Goal: Task Accomplishment & Management: Manage account settings

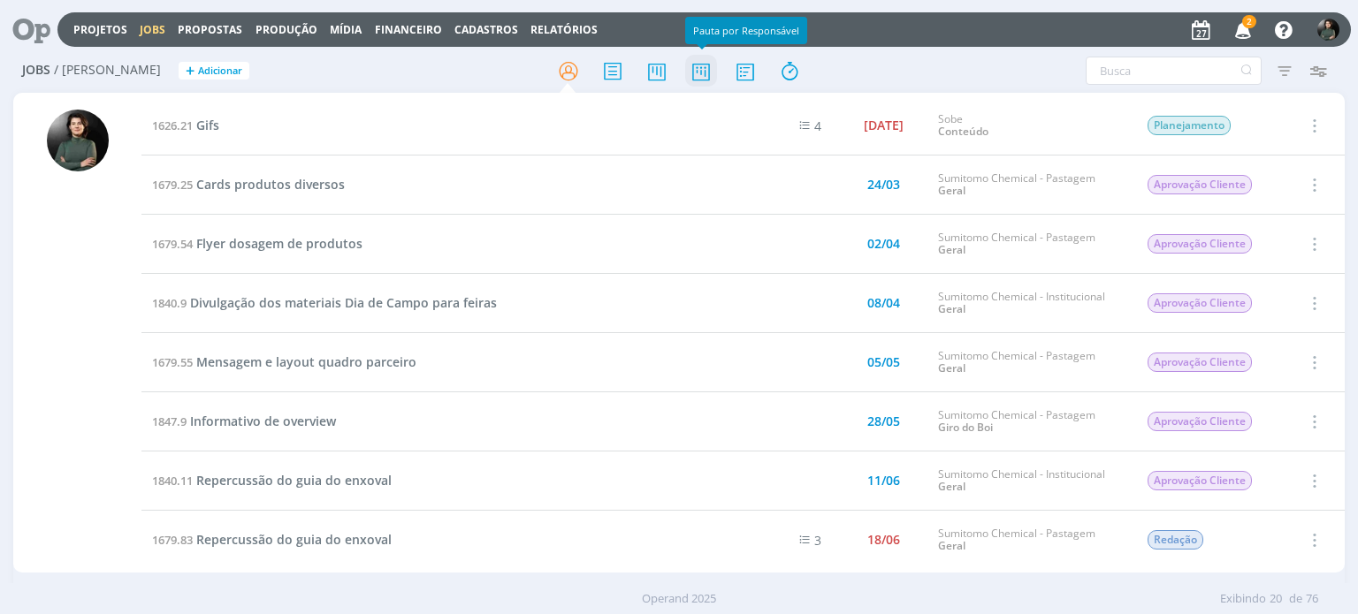
click at [705, 80] on icon at bounding box center [701, 71] width 32 height 34
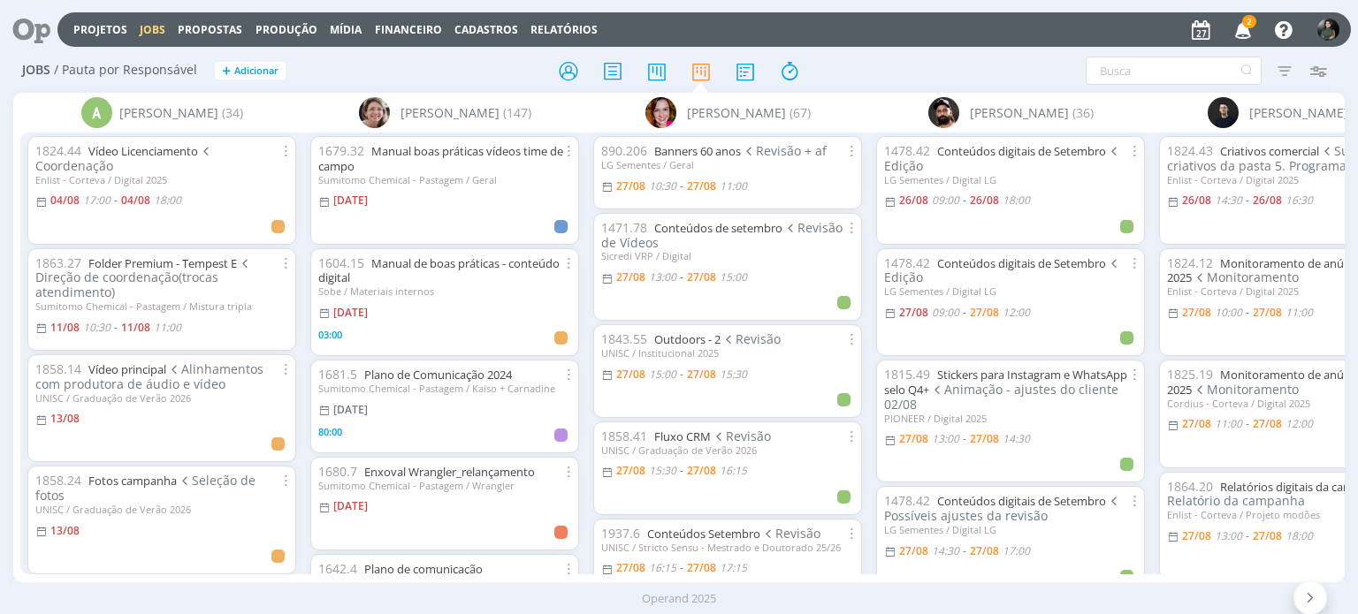
click at [1040, 71] on div "Filtrar Filtrar [GEOGRAPHIC_DATA] Tipo Jobs e Tarefas Data Personalizado a Situ…" at bounding box center [1123, 71] width 426 height 28
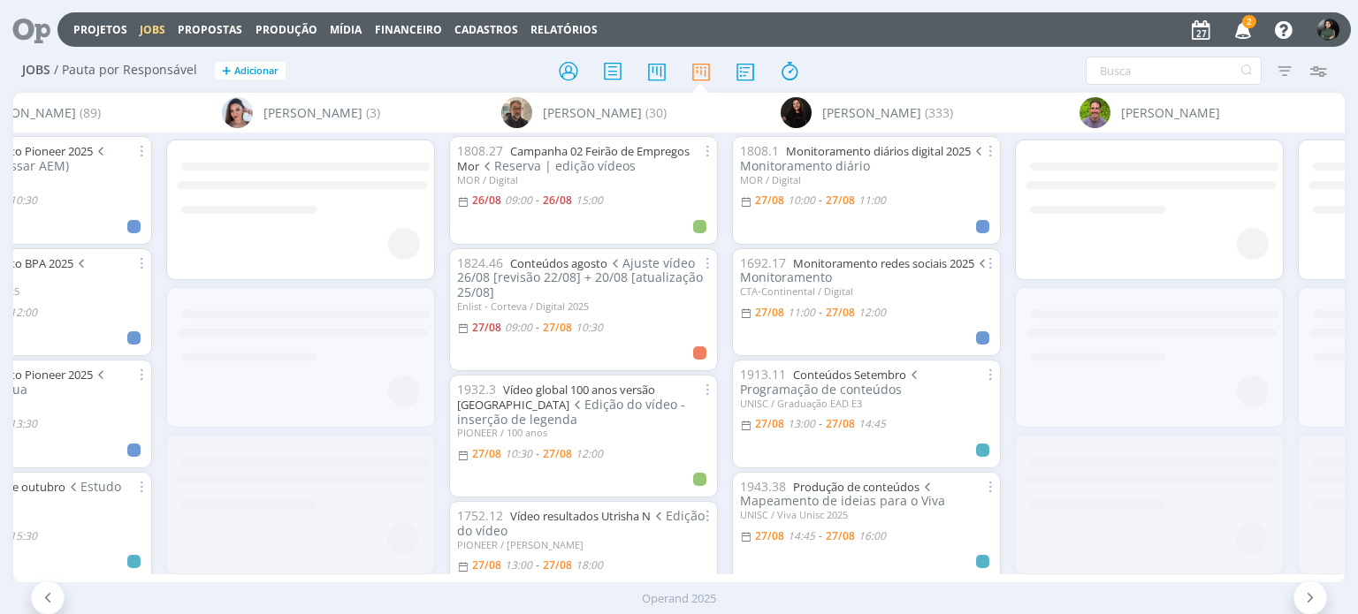
scroll to position [0, 4450]
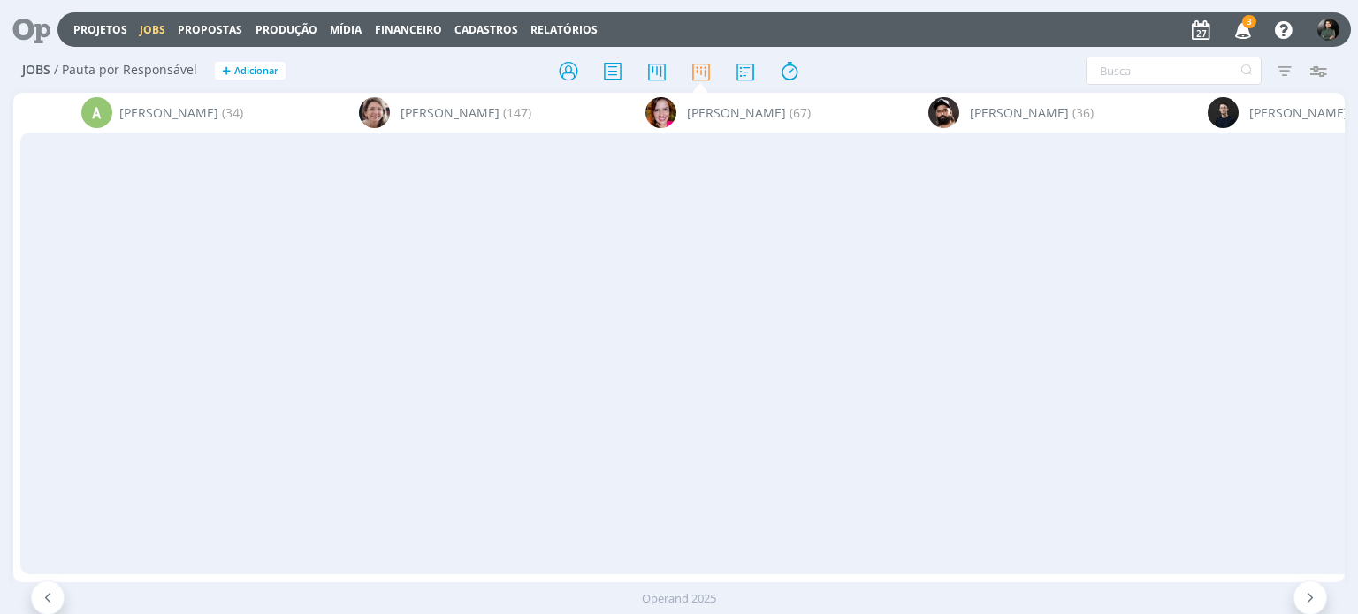
scroll to position [0, 4450]
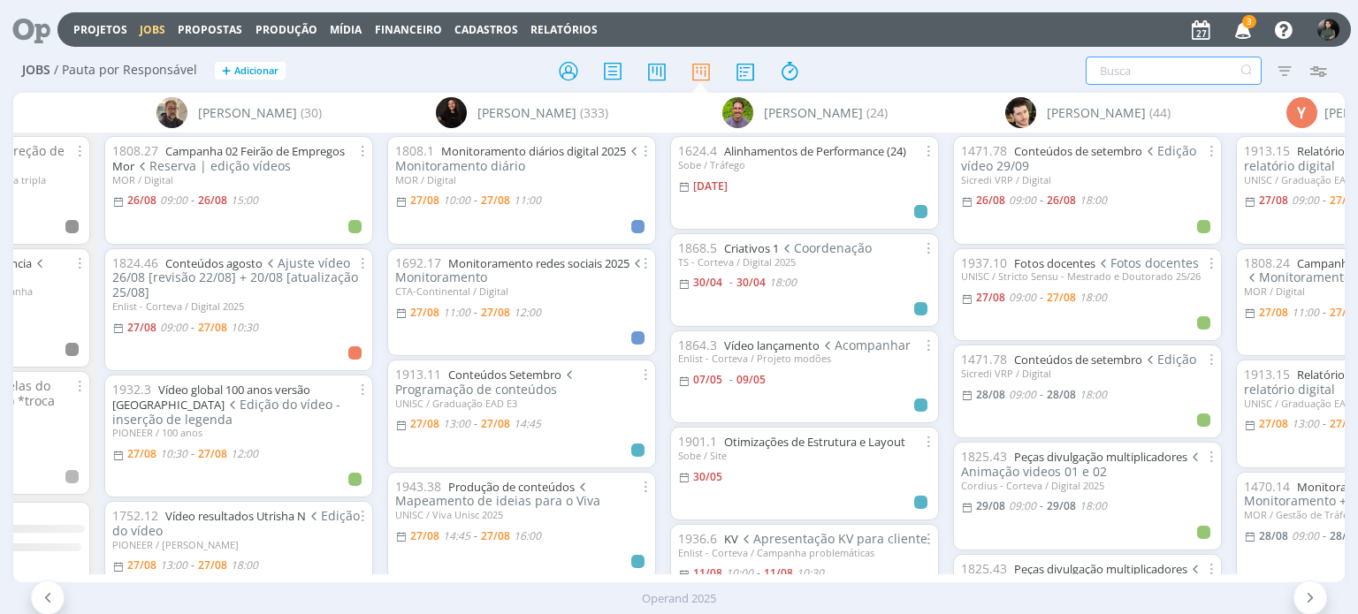
click at [1115, 67] on input "text" at bounding box center [1174, 71] width 176 height 28
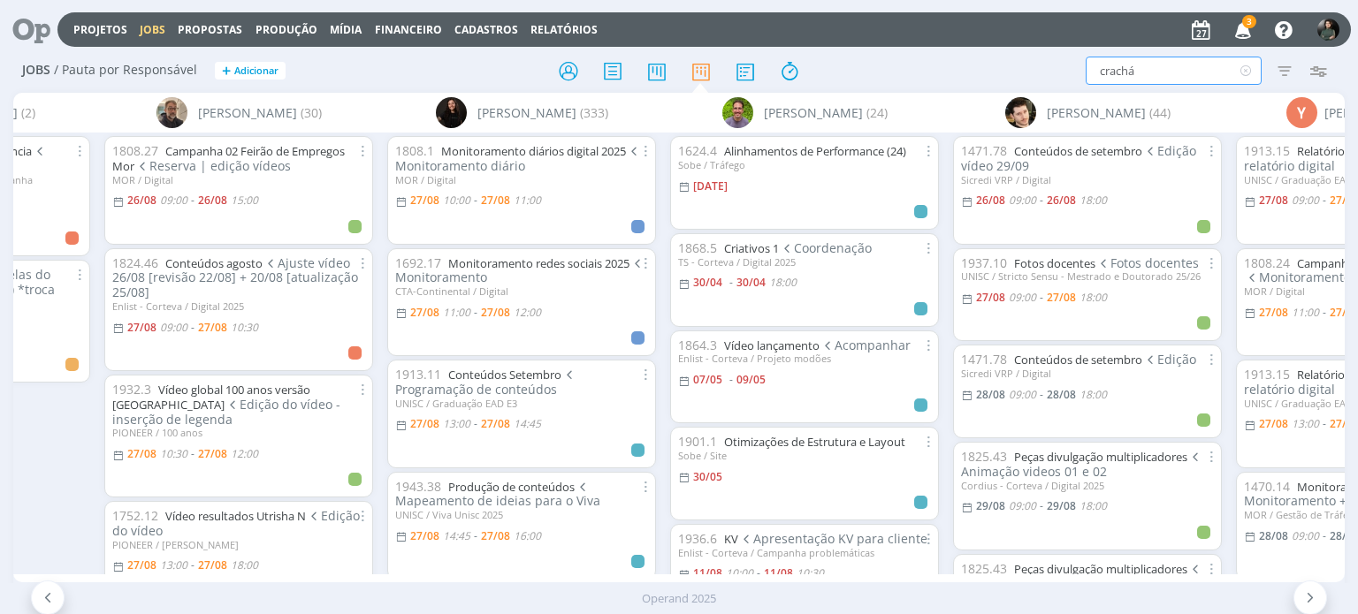
type input "crachá"
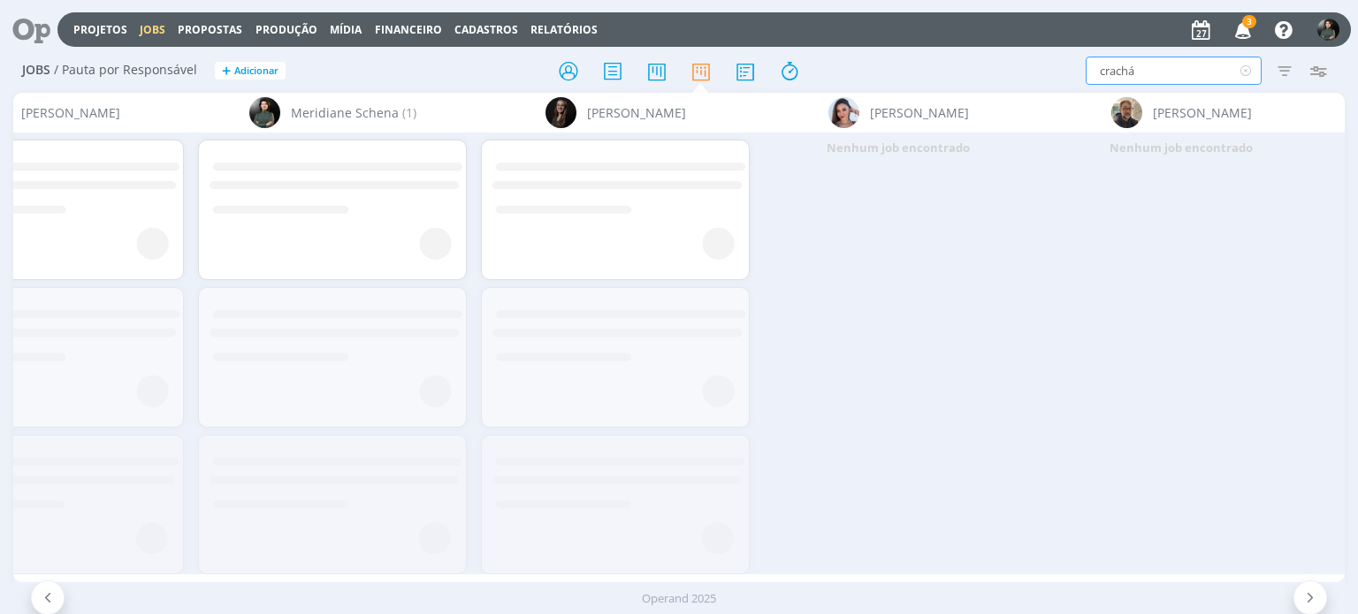
scroll to position [0, 3374]
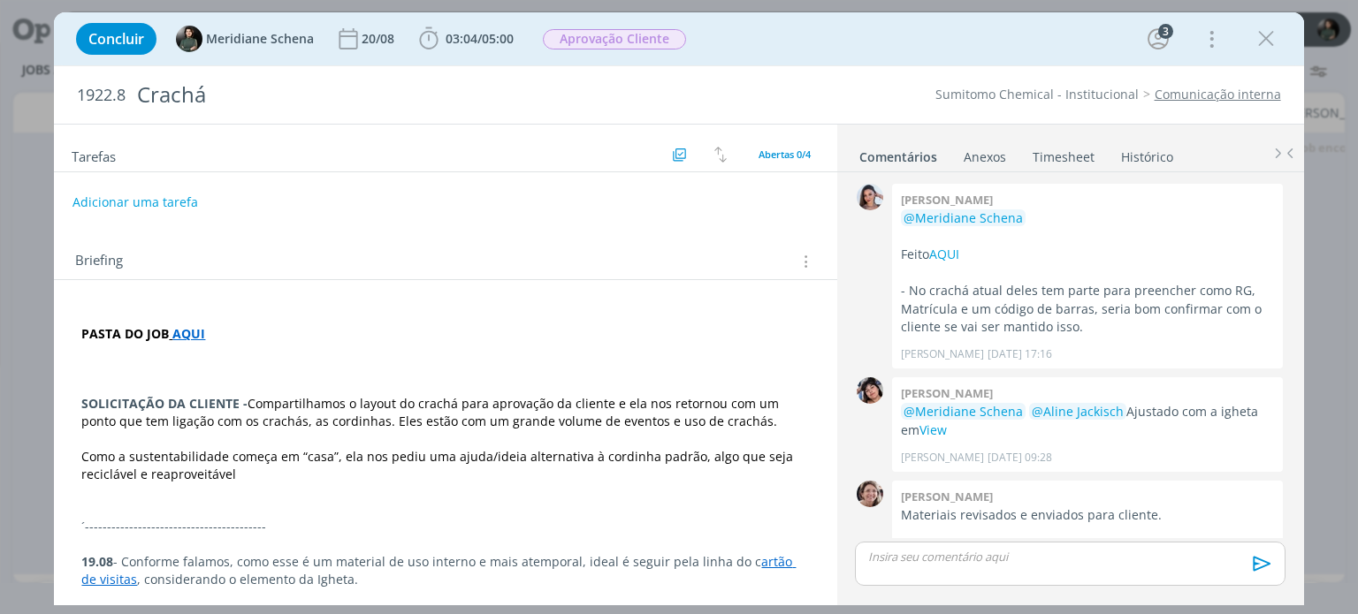
scroll to position [124, 0]
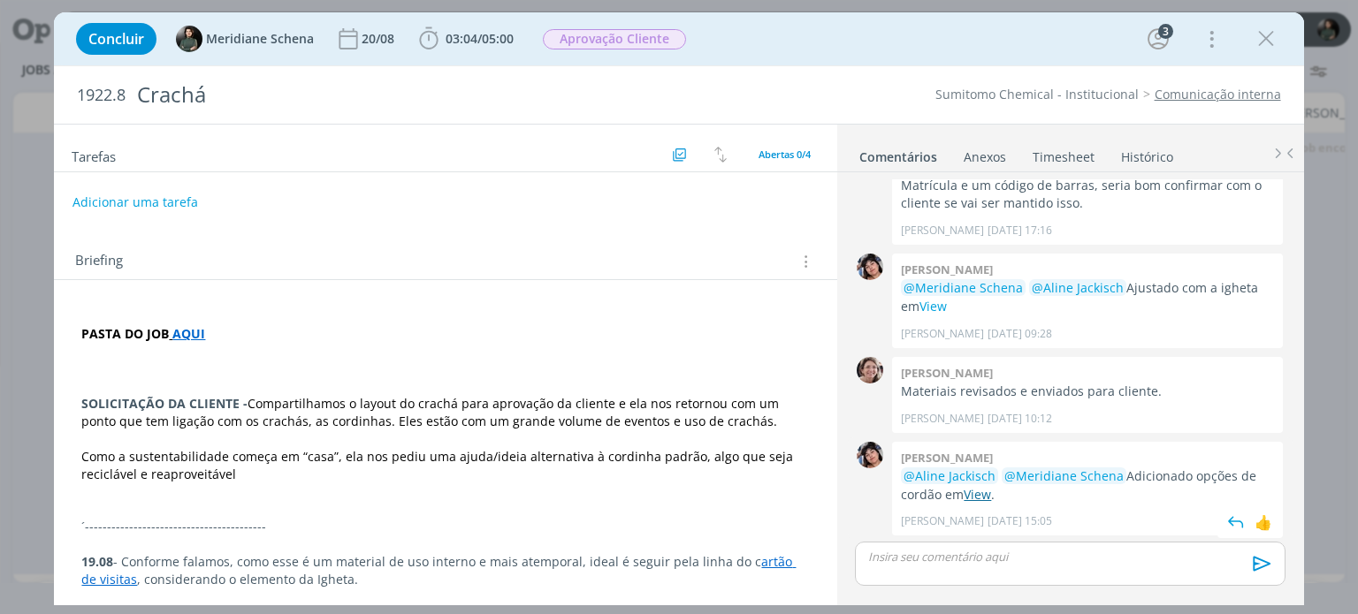
click at [988, 498] on link "View" at bounding box center [977, 494] width 27 height 17
click at [953, 545] on div "dialog" at bounding box center [1070, 564] width 430 height 44
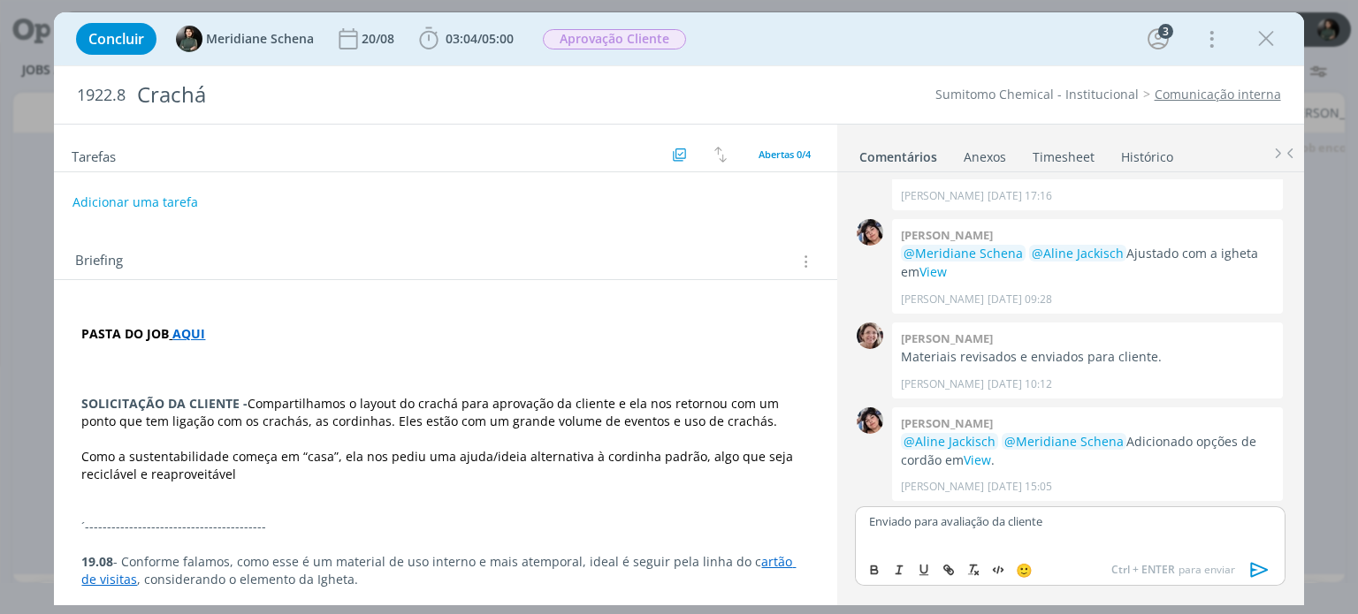
click at [1251, 571] on icon "dialog" at bounding box center [1259, 569] width 18 height 15
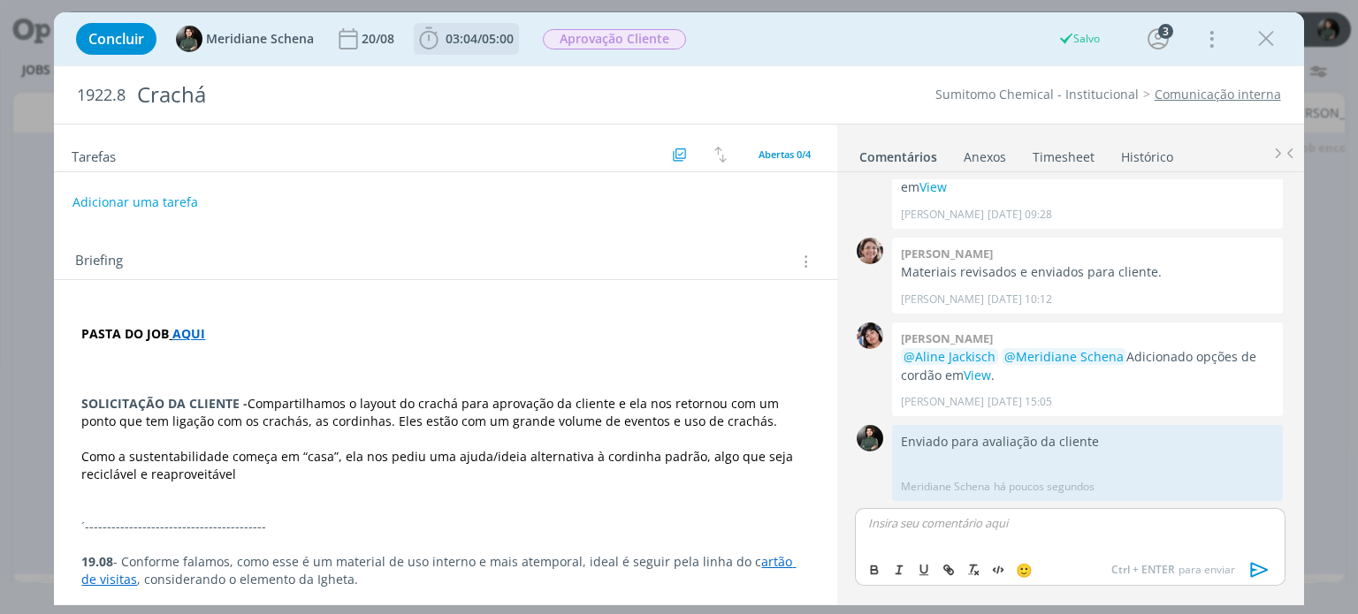
click at [463, 36] on span "03:04" at bounding box center [462, 38] width 32 height 17
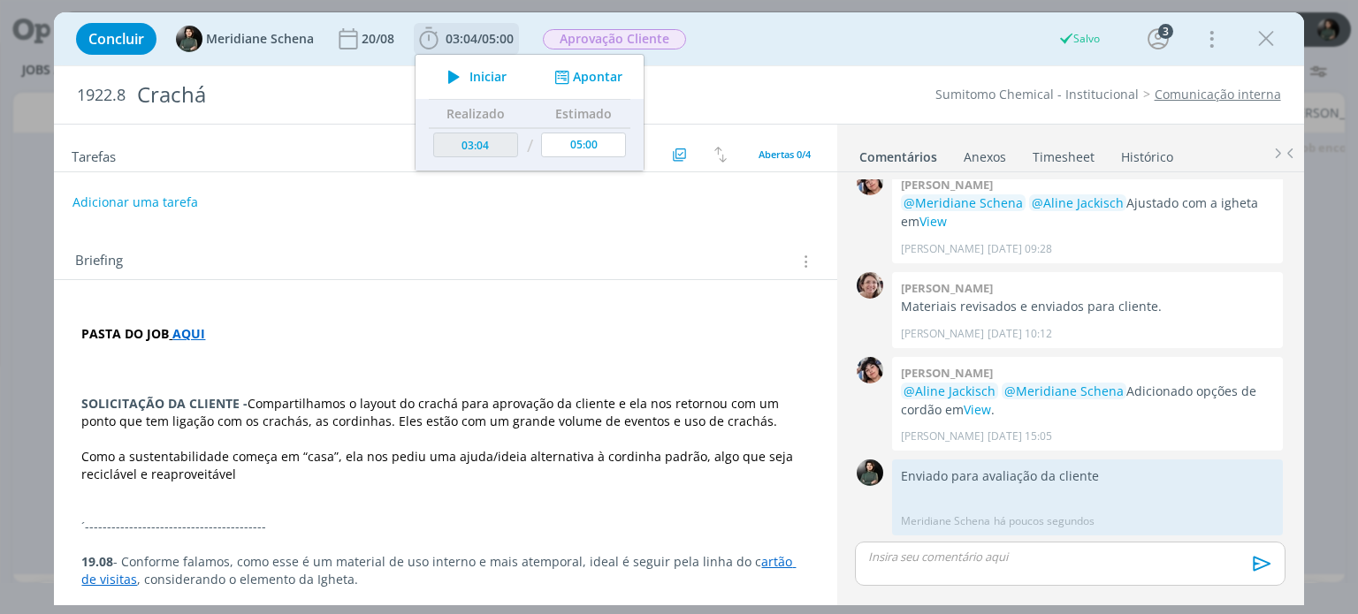
click at [569, 73] on icon "dialog" at bounding box center [562, 77] width 22 height 17
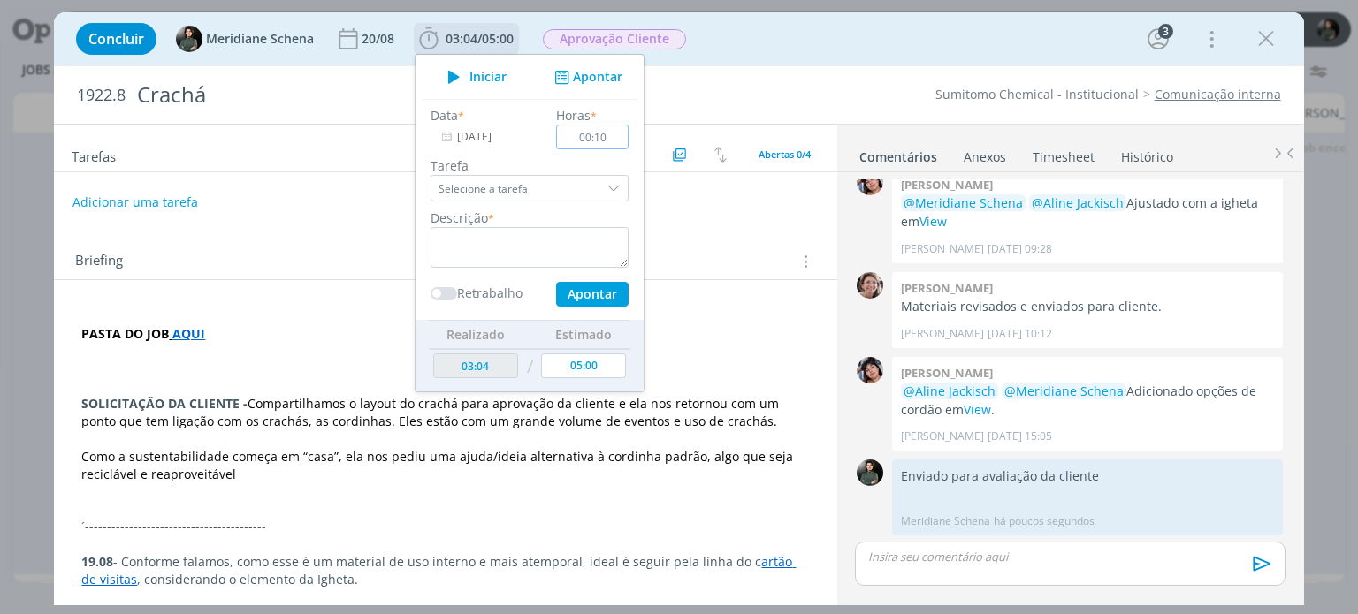
type input "00:10"
click at [516, 252] on textarea "dialog" at bounding box center [530, 247] width 198 height 41
click at [587, 298] on button "Apontar" at bounding box center [592, 294] width 73 height 25
type textarea "Envio das propostas para a cliente"
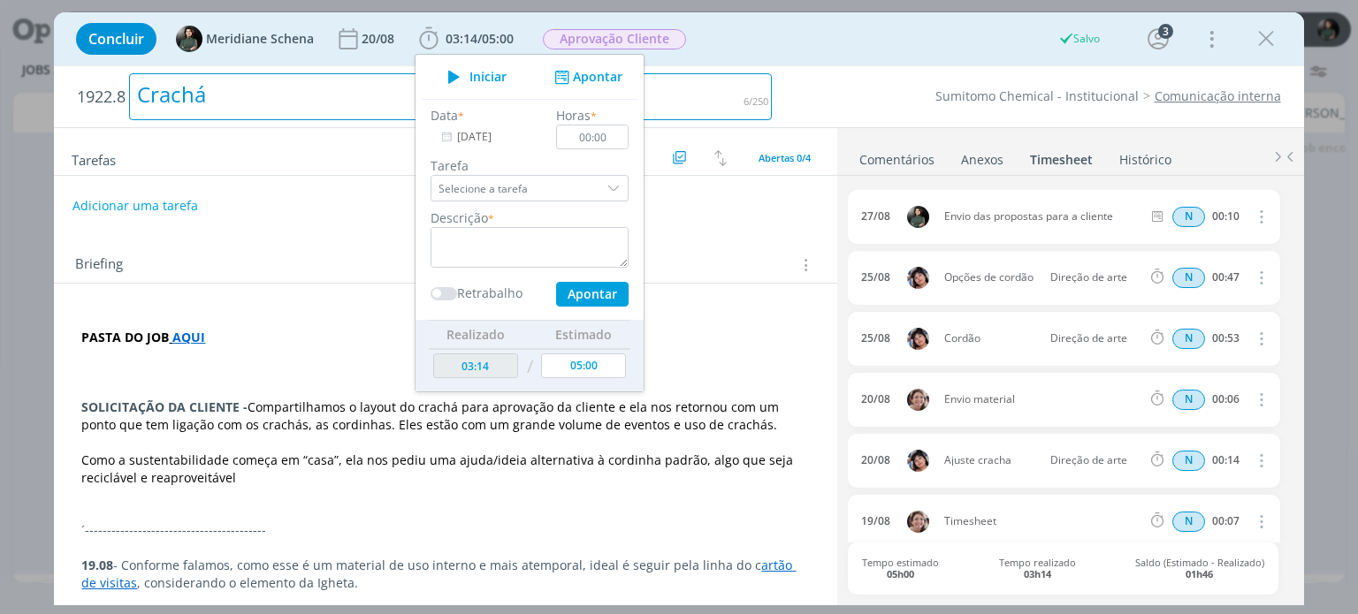
click at [771, 66] on h2 "1922.8 Crachá" at bounding box center [424, 96] width 695 height 61
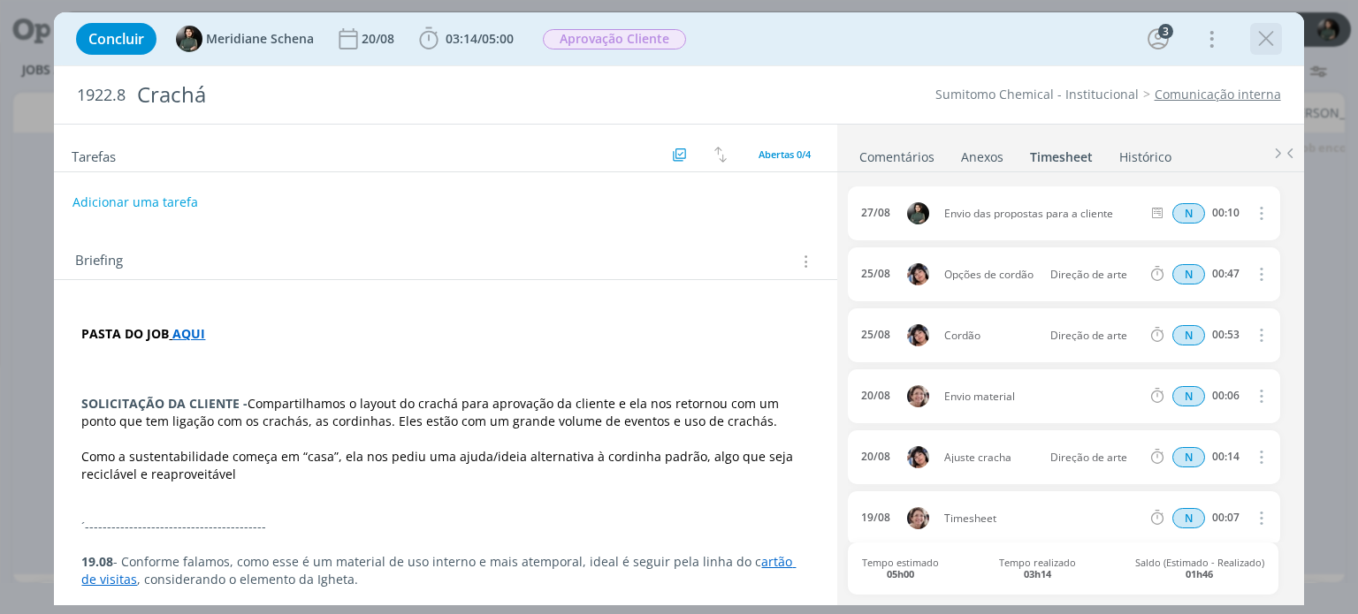
click at [1265, 40] on icon "dialog" at bounding box center [1266, 39] width 27 height 27
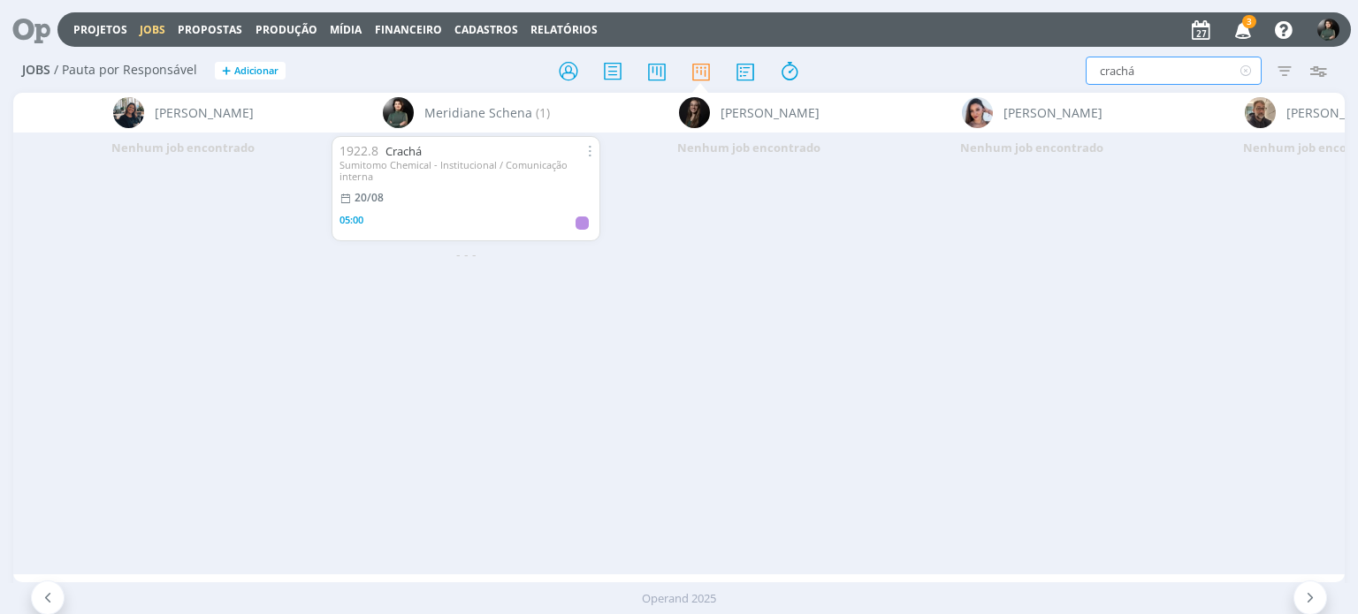
click at [1152, 67] on input "crachá" at bounding box center [1174, 71] width 176 height 28
type input "c"
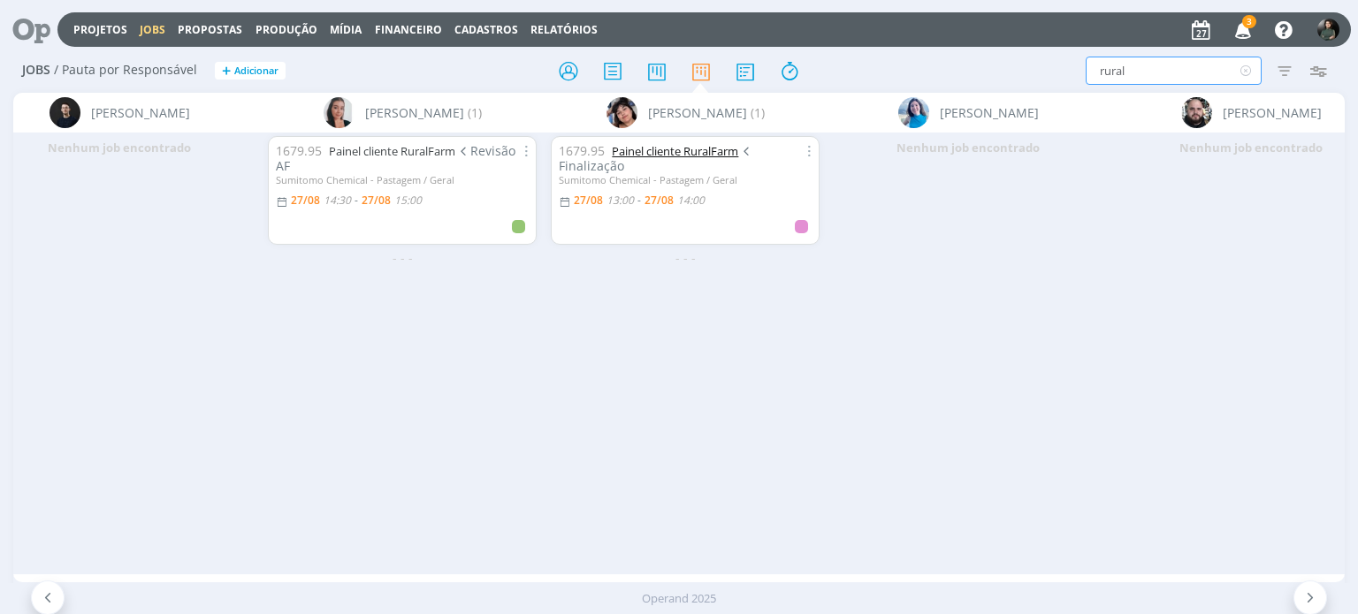
type input "rural"
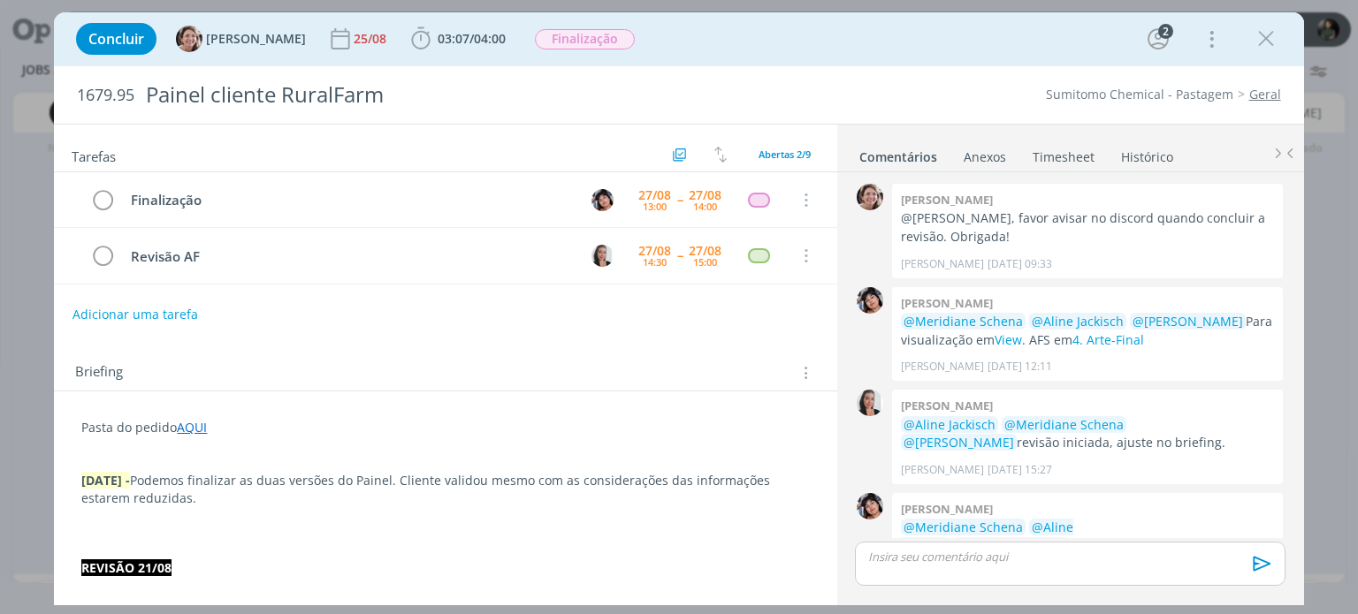
scroll to position [561, 0]
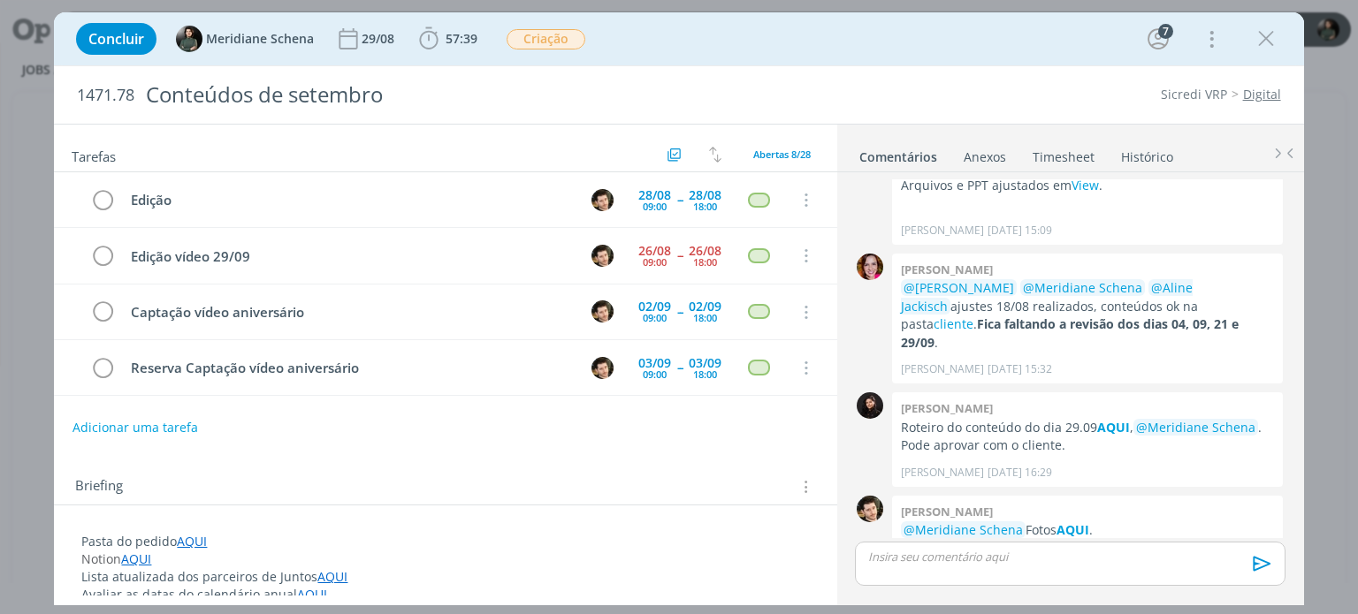
click at [930, 558] on p "dialog" at bounding box center [1069, 557] width 401 height 16
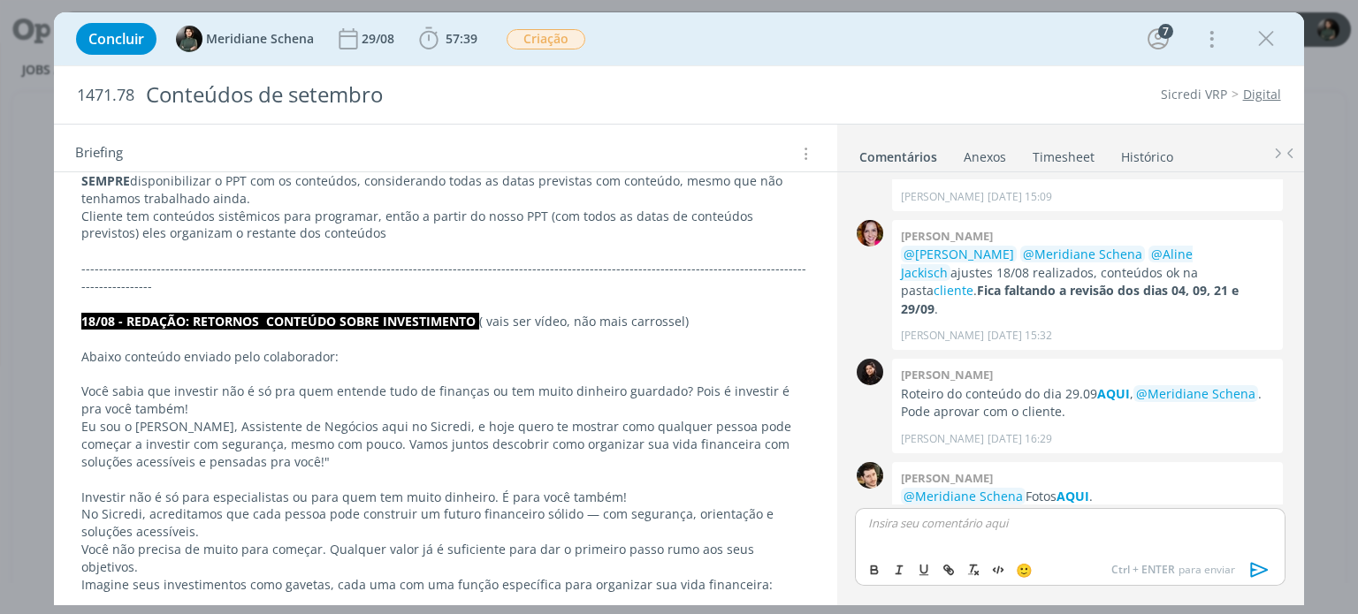
click at [101, 275] on p "-------------------------------------------------------------------------------…" at bounding box center [445, 277] width 728 height 35
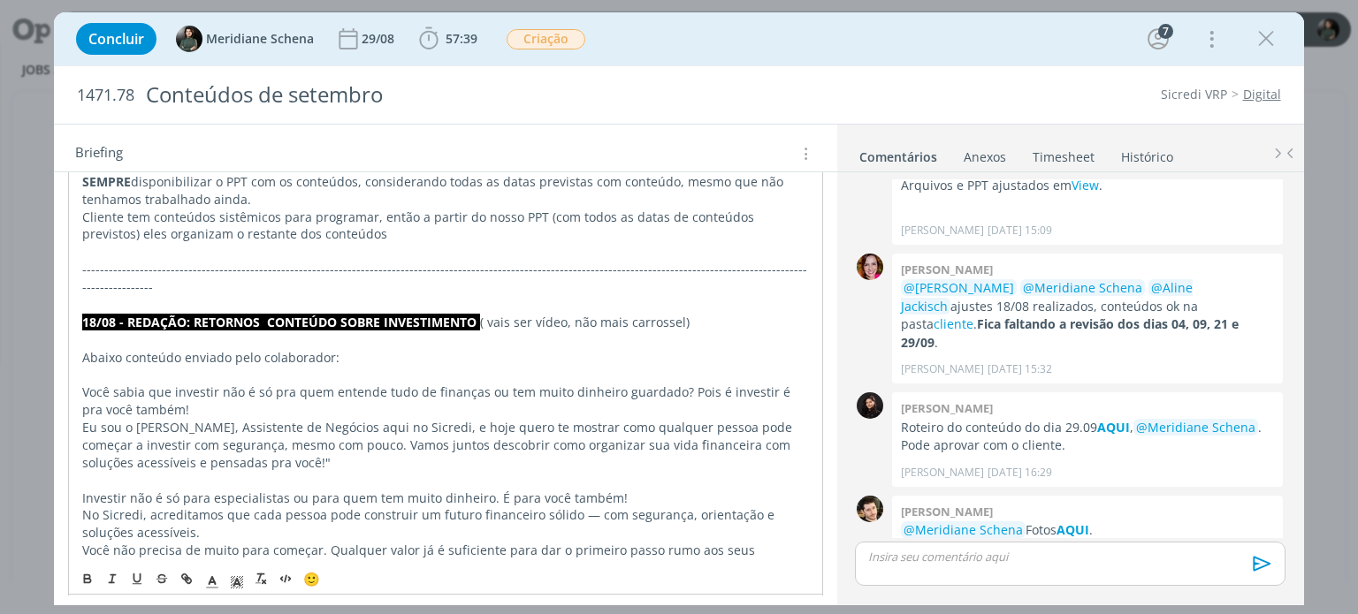
click at [748, 296] on p "dialog" at bounding box center [445, 305] width 726 height 18
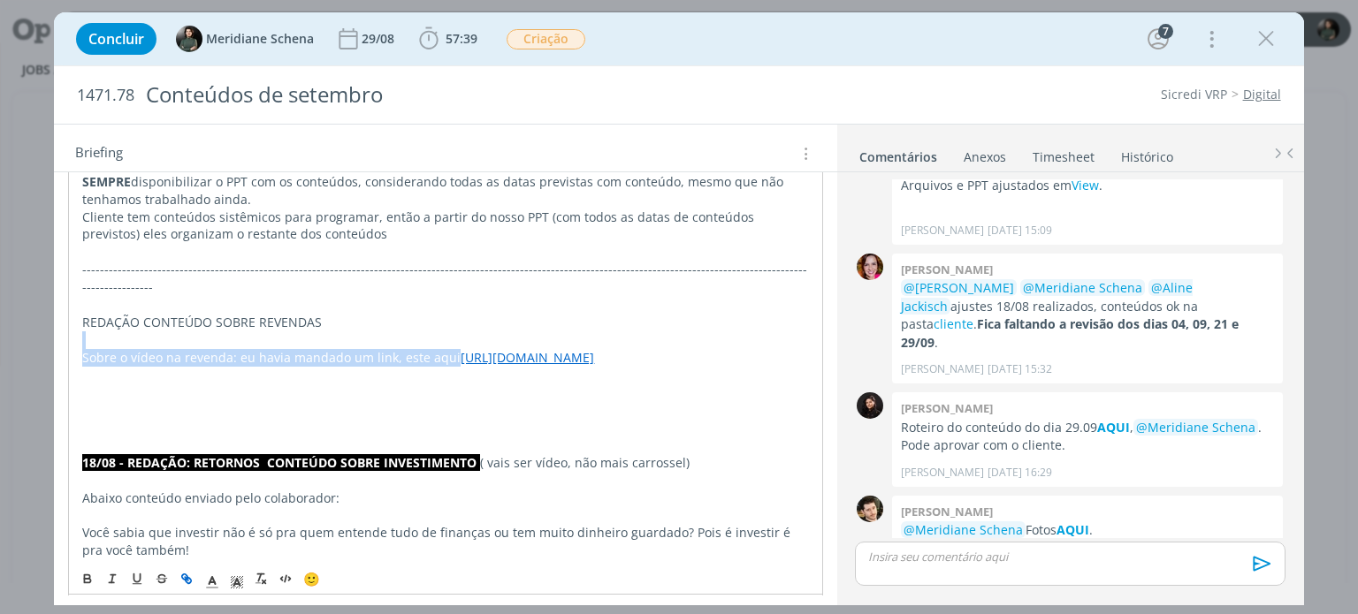
drag, startPoint x: 446, startPoint y: 336, endPoint x: 141, endPoint y: 317, distance: 305.7
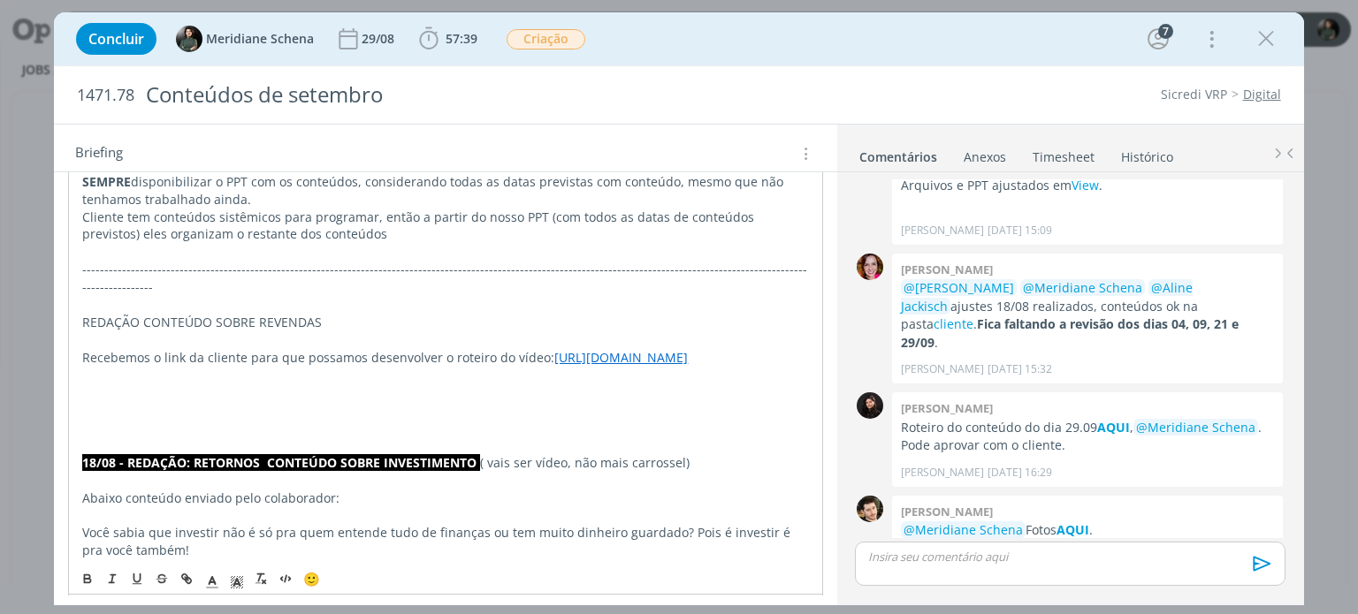
drag, startPoint x: 332, startPoint y: 300, endPoint x: 64, endPoint y: 295, distance: 267.9
click at [233, 583] on icon "dialog" at bounding box center [237, 583] width 16 height 16
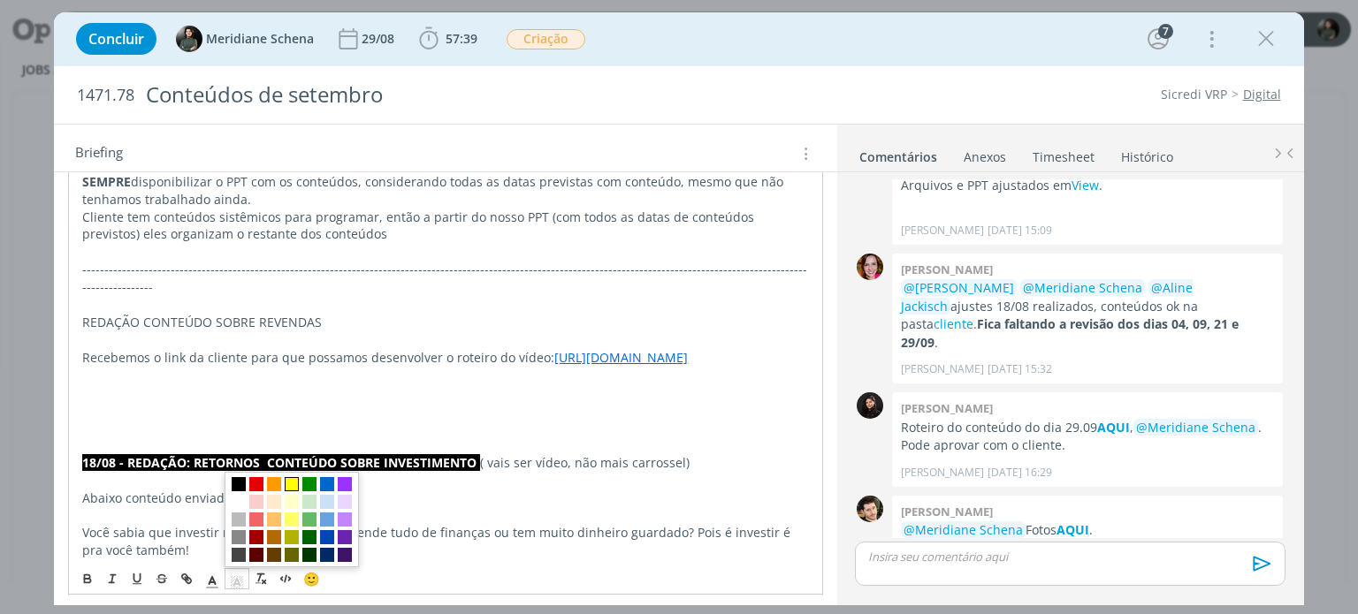
click at [293, 485] on span "dialog" at bounding box center [292, 485] width 14 height 14
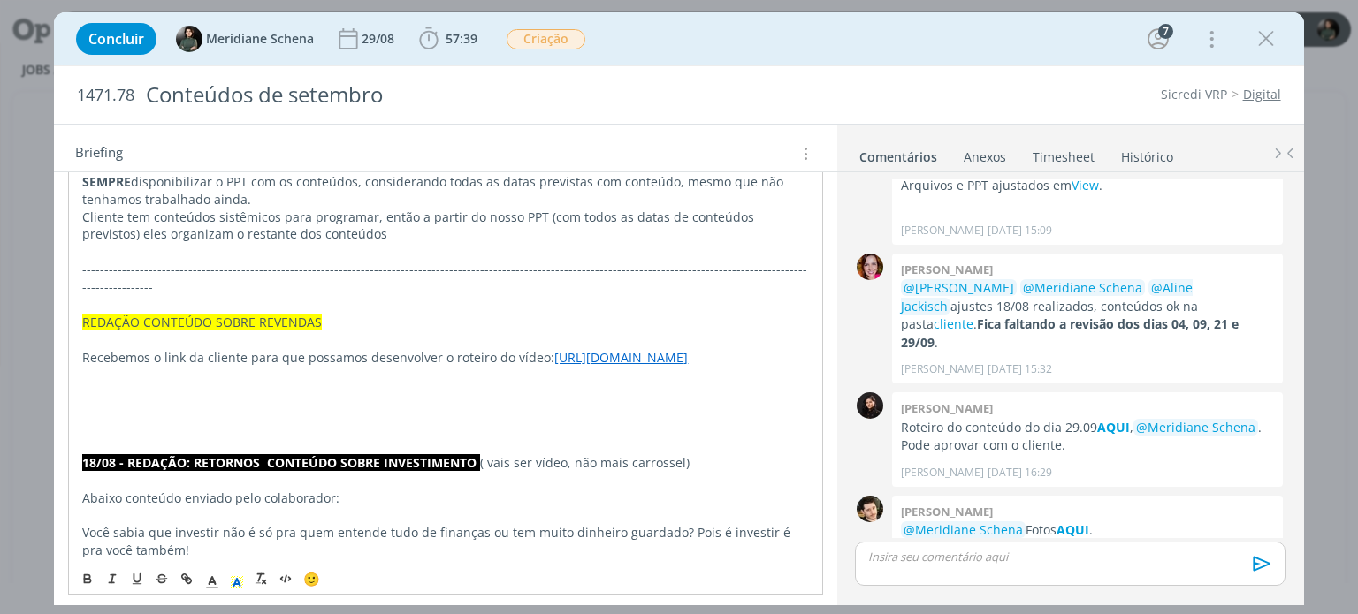
scroll to position [1503, 0]
click at [85, 581] on icon "dialog" at bounding box center [88, 582] width 6 height 4
click at [180, 408] on p "dialog" at bounding box center [445, 410] width 726 height 18
click at [554, 349] on link "https://www.sicredi.com.br/site/credito/para-voce/financiamento-de-veiculos/" at bounding box center [621, 357] width 134 height 17
drag, startPoint x: 347, startPoint y: 303, endPoint x: 82, endPoint y: 299, distance: 264.4
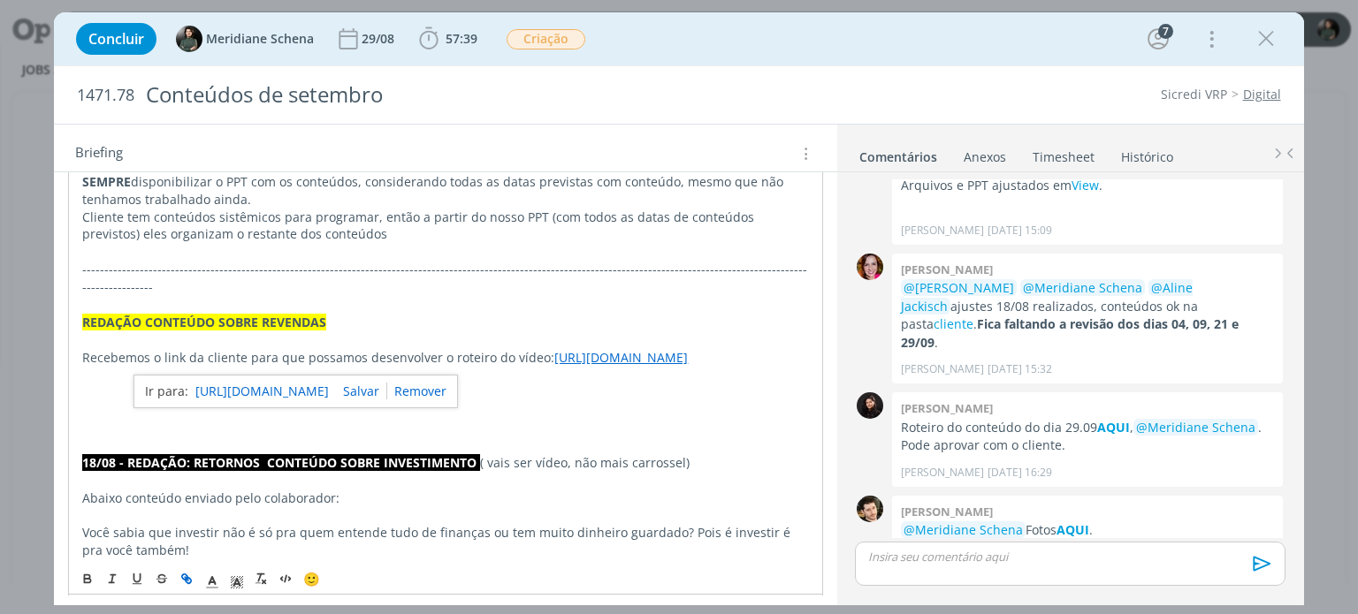
click at [82, 314] on p "REDAÇÃO CONTEÚDO SOBRE REVENDAS" at bounding box center [445, 323] width 726 height 18
drag, startPoint x: 157, startPoint y: 297, endPoint x: 135, endPoint y: 398, distance: 103.2
click at [135, 398] on p "dialog" at bounding box center [445, 392] width 728 height 18
drag, startPoint x: 359, startPoint y: 297, endPoint x: 0, endPoint y: 309, distance: 359.2
click at [0, 309] on div "Concluir Meridiane Schena 29/08 57:39 Iniciar Apontar Data * 27/08/2025 Horas *…" at bounding box center [679, 307] width 1358 height 614
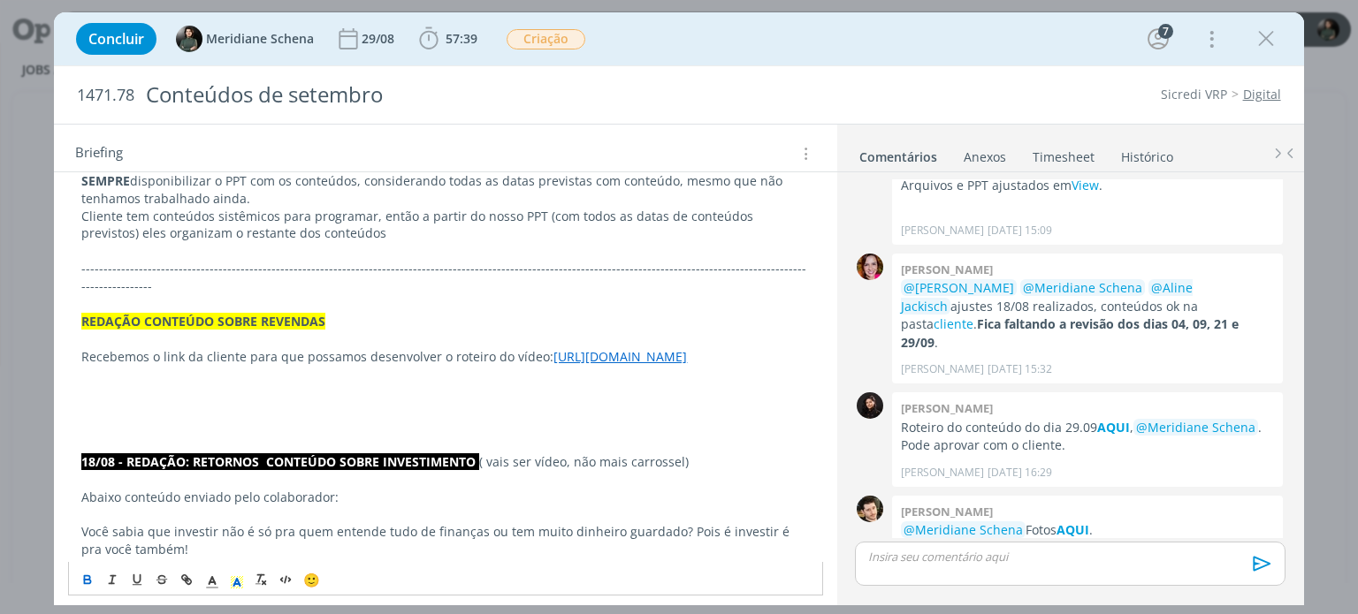
drag, startPoint x: 267, startPoint y: 307, endPoint x: 232, endPoint y: 584, distance: 279.0
click at [232, 584] on icon "dialog" at bounding box center [237, 583] width 16 height 16
click at [217, 583] on icon "dialog" at bounding box center [212, 583] width 16 height 16
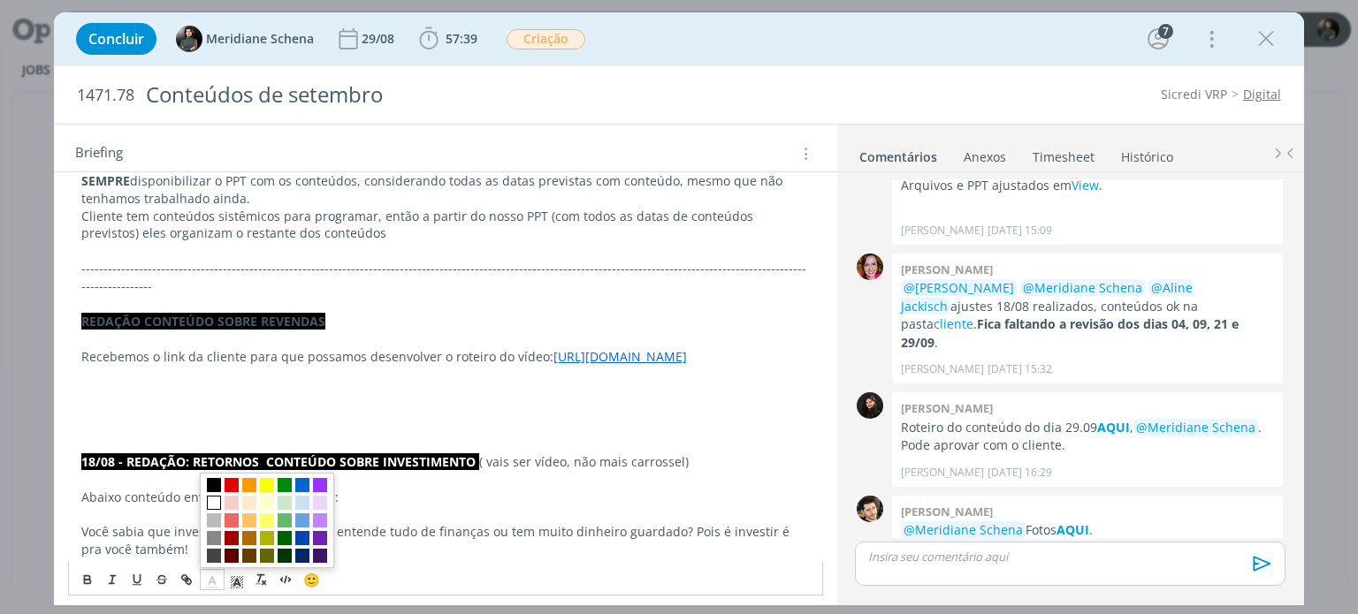
click at [219, 503] on span "dialog" at bounding box center [214, 503] width 14 height 14
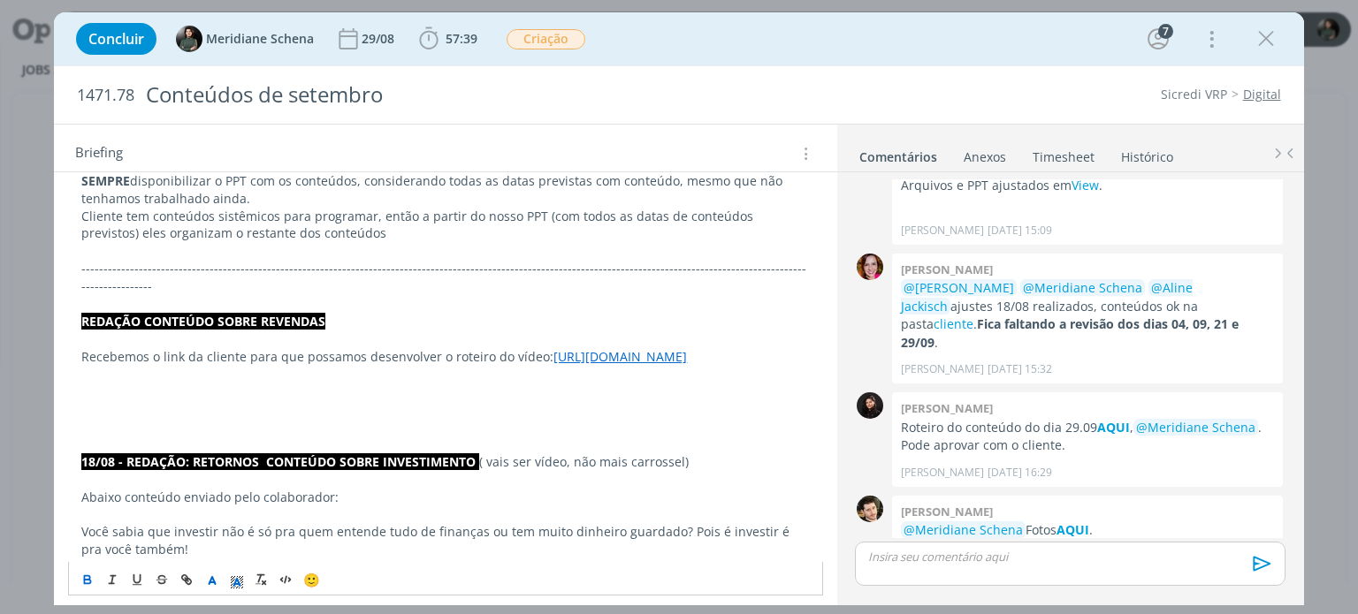
click at [236, 429] on p "dialog" at bounding box center [445, 427] width 728 height 18
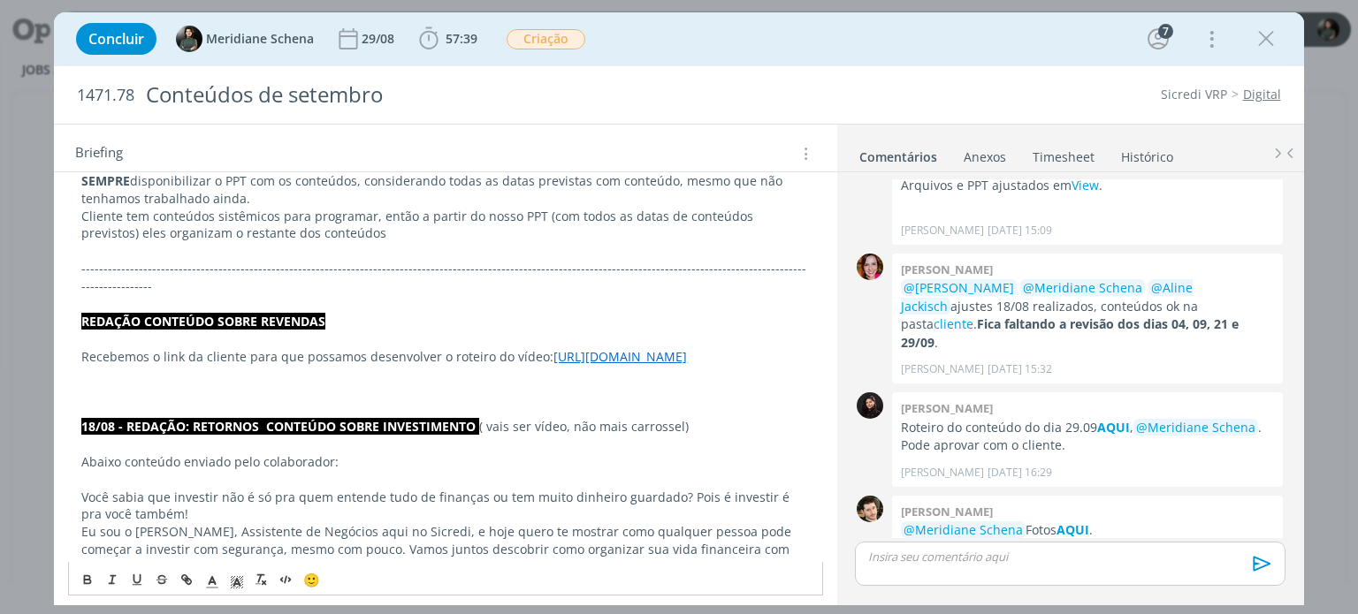
click at [85, 348] on p "Recebemos o link da cliente para que possamos desenvolver o roteiro do vídeo: h…" at bounding box center [445, 357] width 728 height 18
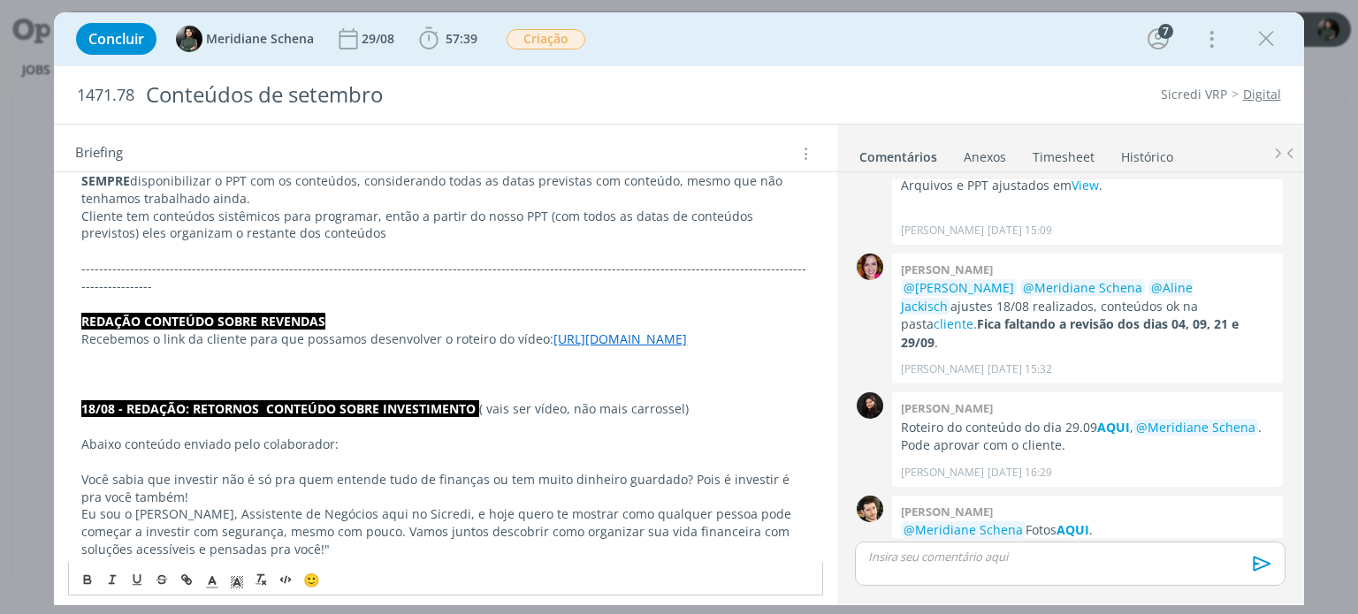
click at [256, 374] on p "dialog" at bounding box center [445, 374] width 728 height 18
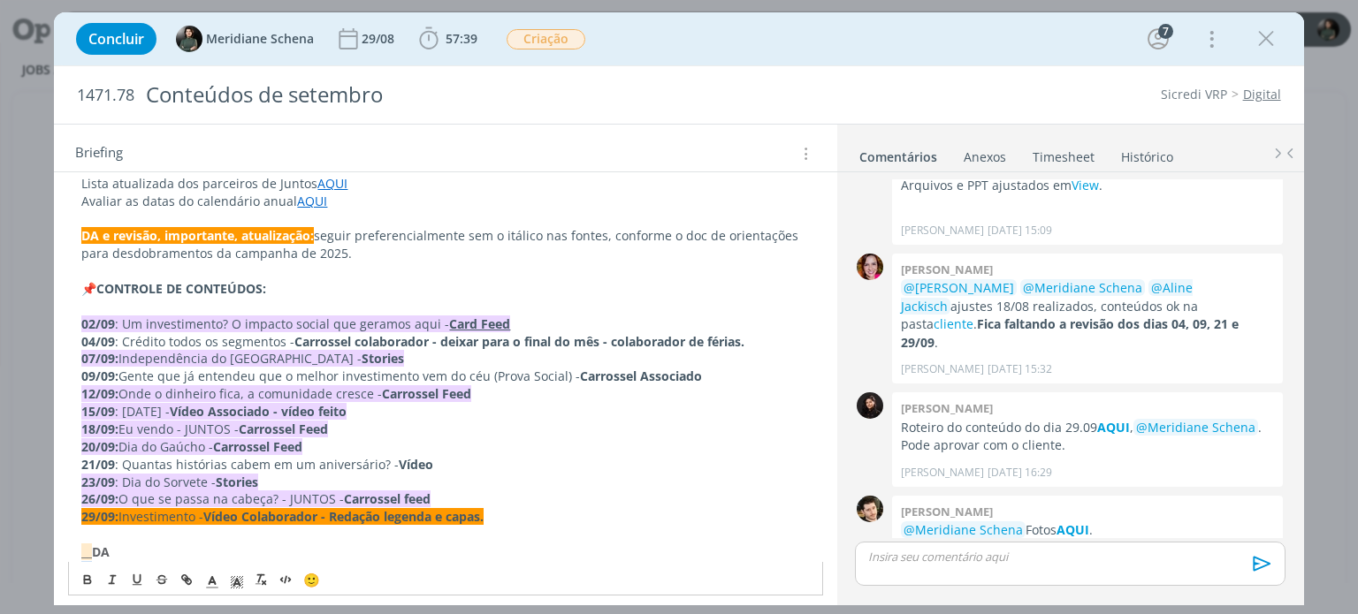
scroll to position [354, 0]
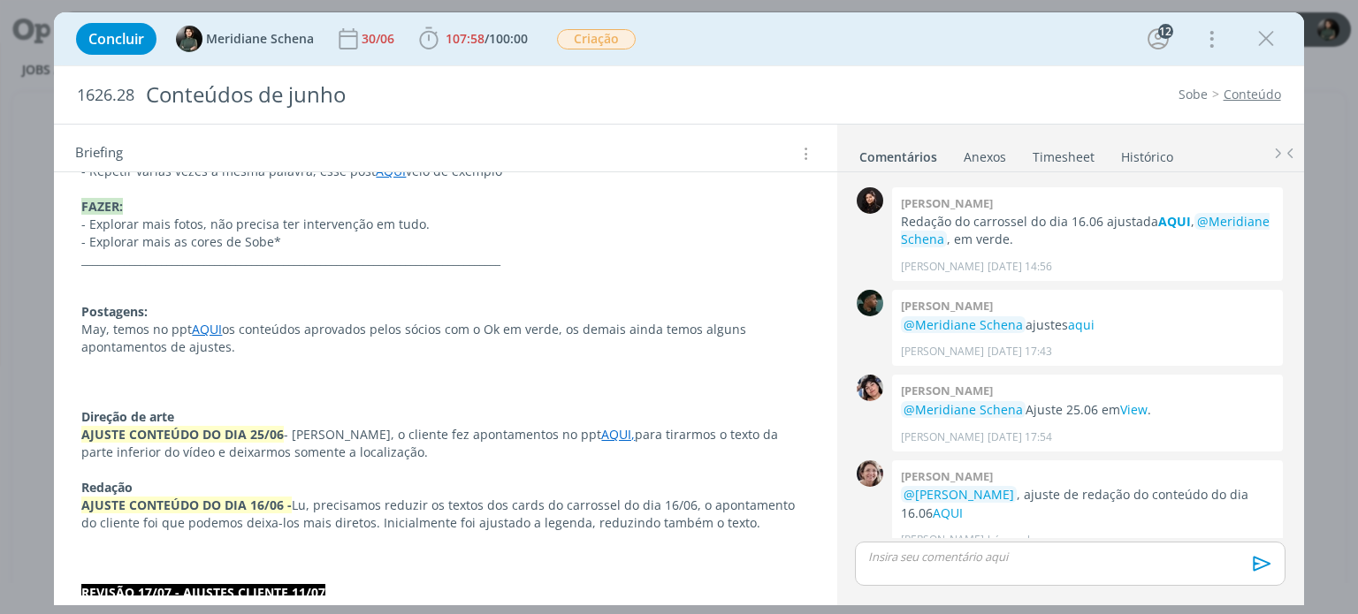
scroll to position [884, 0]
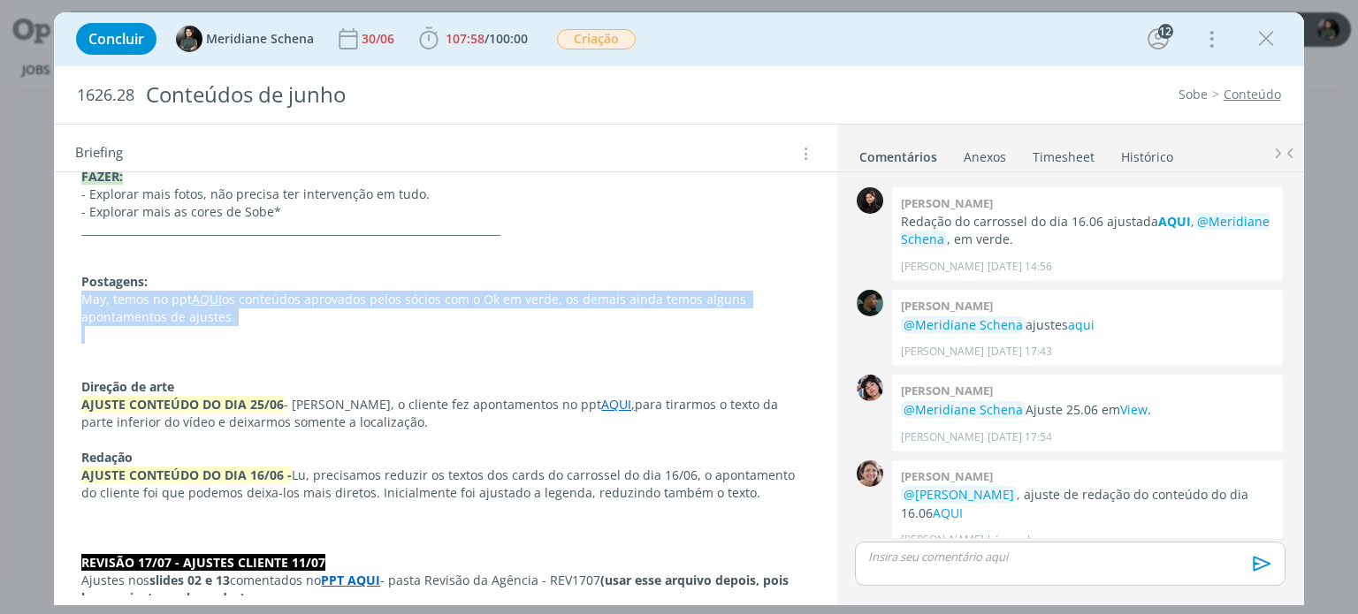
drag, startPoint x: 220, startPoint y: 327, endPoint x: 74, endPoint y: 296, distance: 149.1
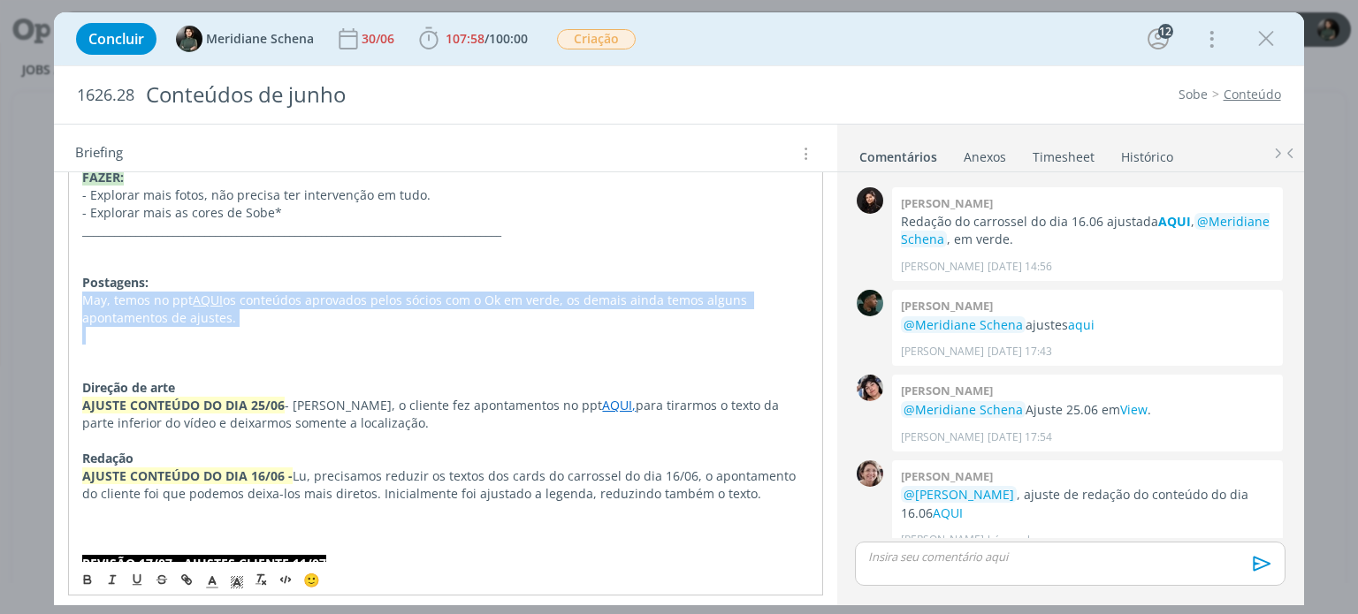
copy p "May, temos no ppt AQUI os conteúdos aprovados pelos sócios com o Ok em verde, o…"
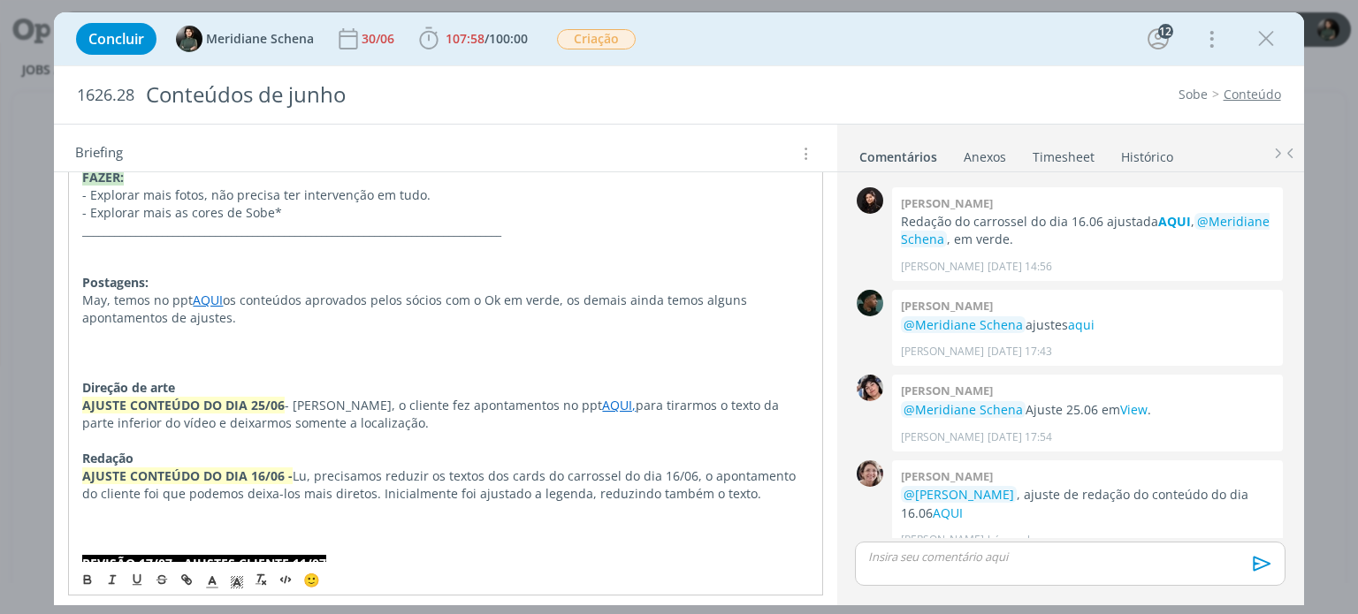
click at [891, 565] on div "dialog" at bounding box center [1070, 564] width 430 height 44
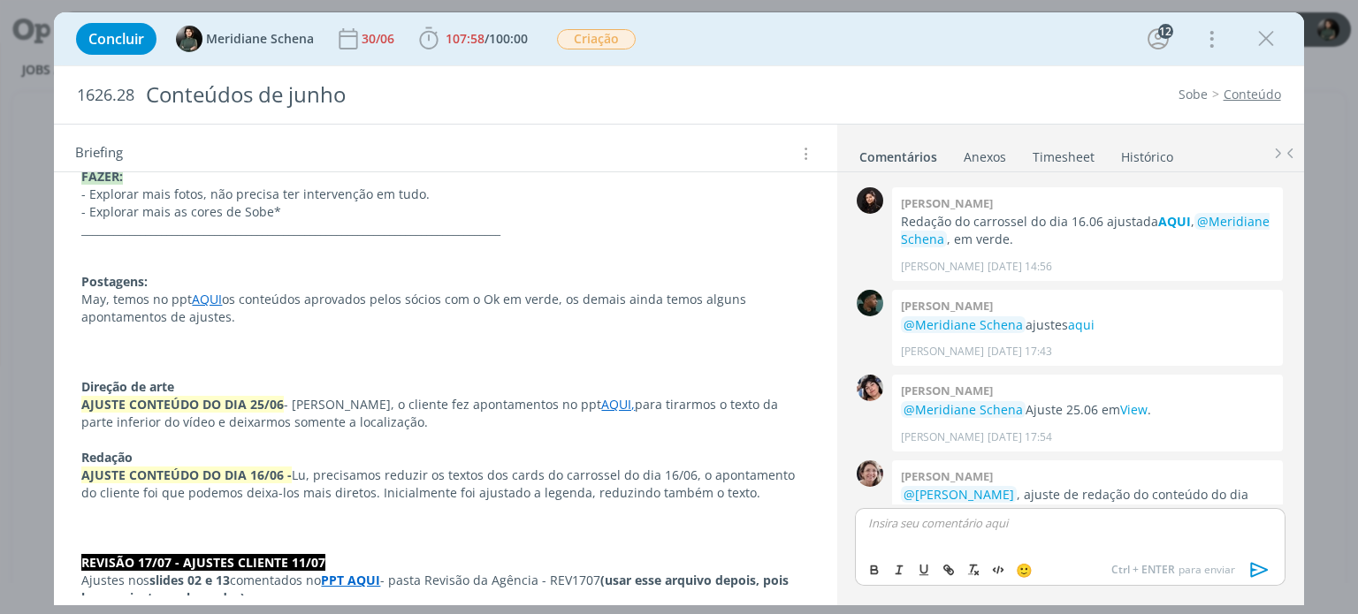
scroll to position [2225, 0]
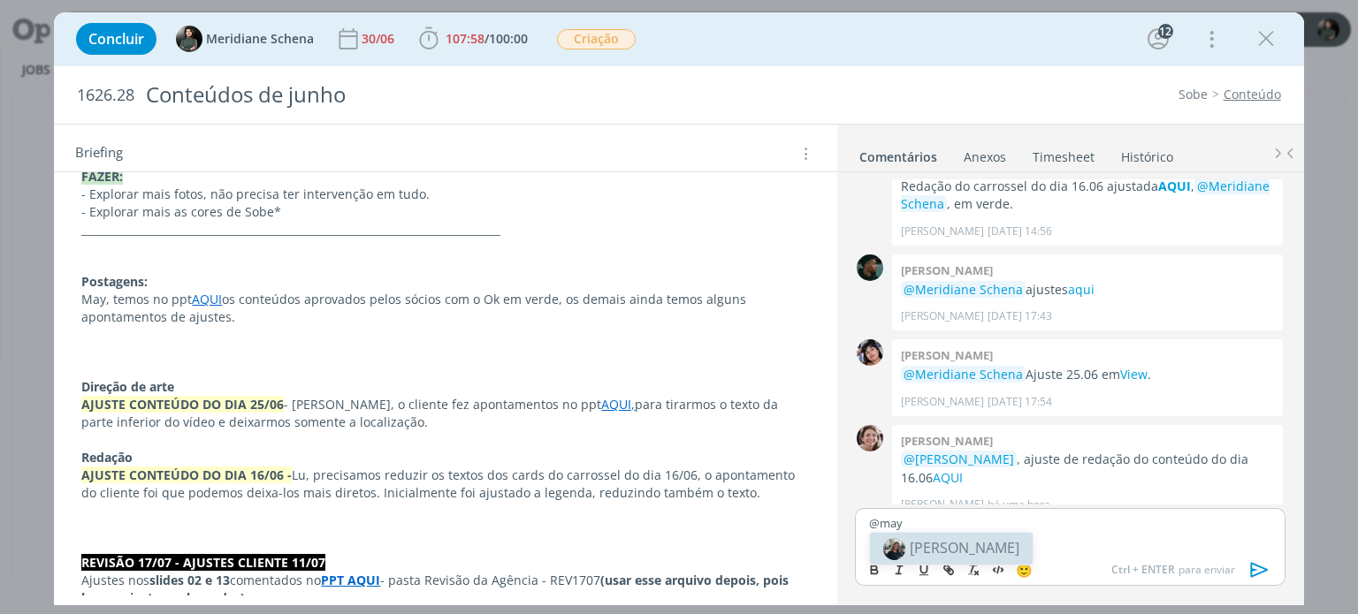
click at [958, 551] on span "[PERSON_NAME]" at bounding box center [965, 547] width 110 height 19
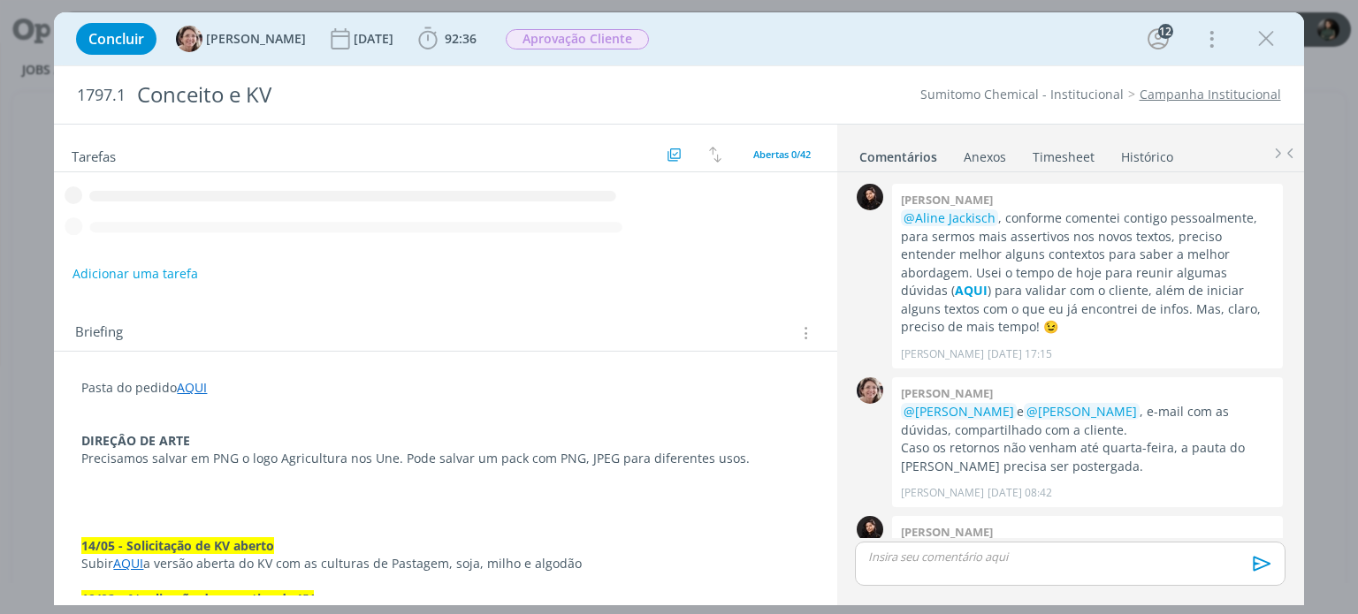
scroll to position [1811, 0]
